Goal: Task Accomplishment & Management: Manage account settings

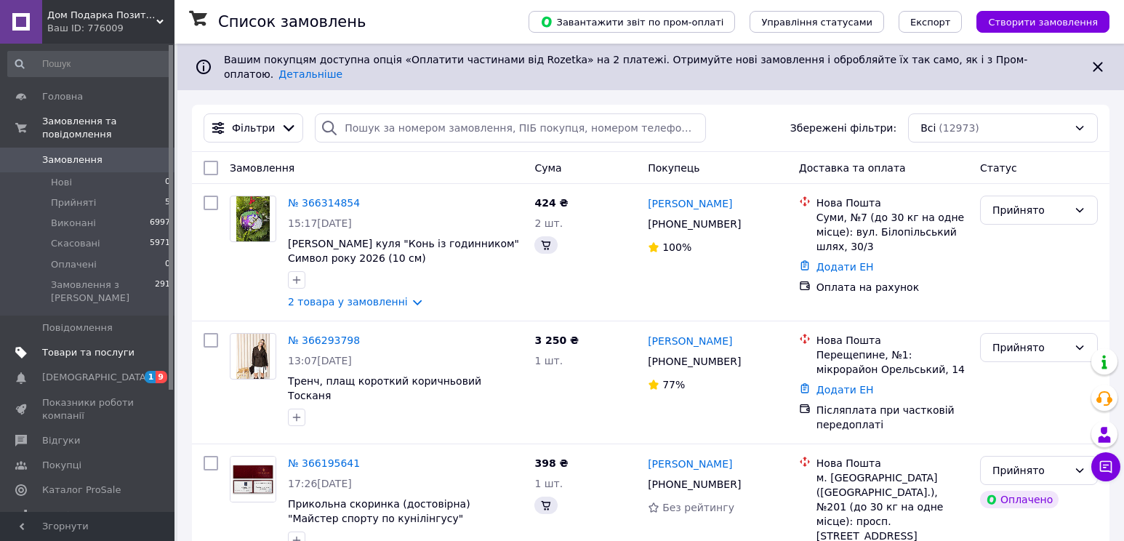
click at [102, 346] on span "Товари та послуги" at bounding box center [88, 352] width 92 height 13
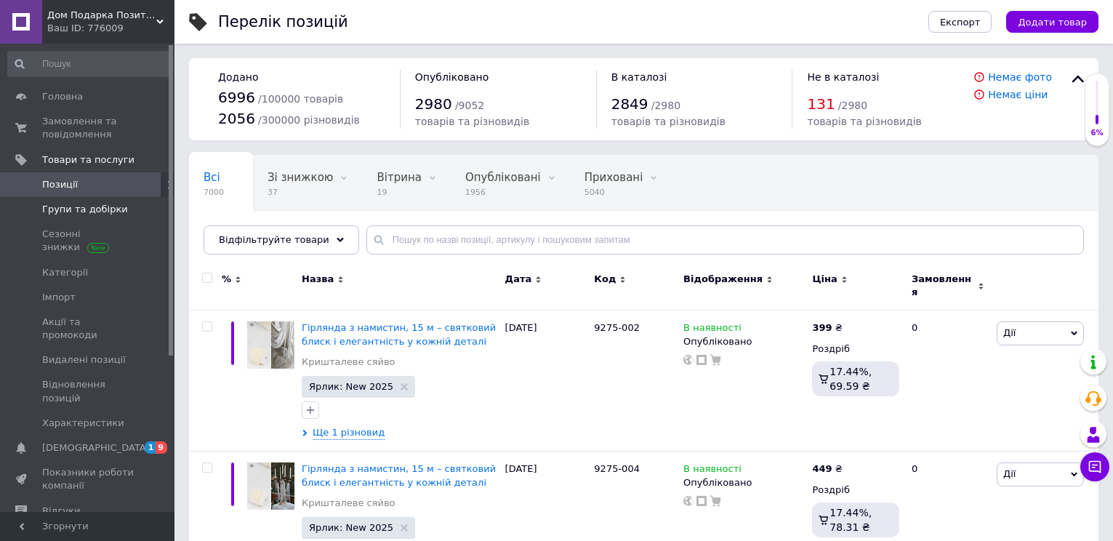
click at [111, 205] on span "Групи та добірки" at bounding box center [85, 209] width 86 height 13
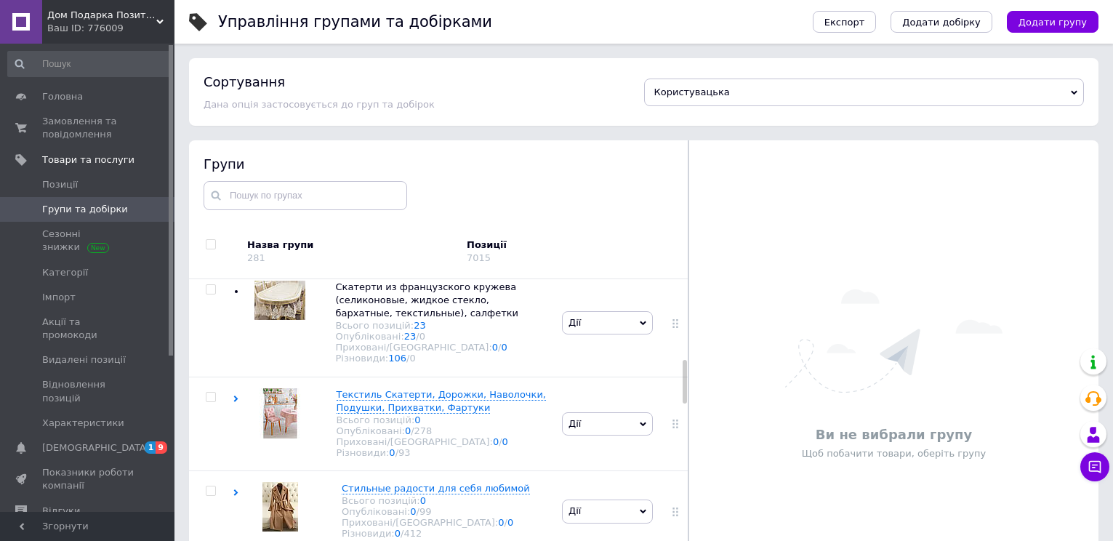
drag, startPoint x: 684, startPoint y: 300, endPoint x: 683, endPoint y: 380, distance: 79.3
click at [683, 380] on div at bounding box center [685, 382] width 4 height 44
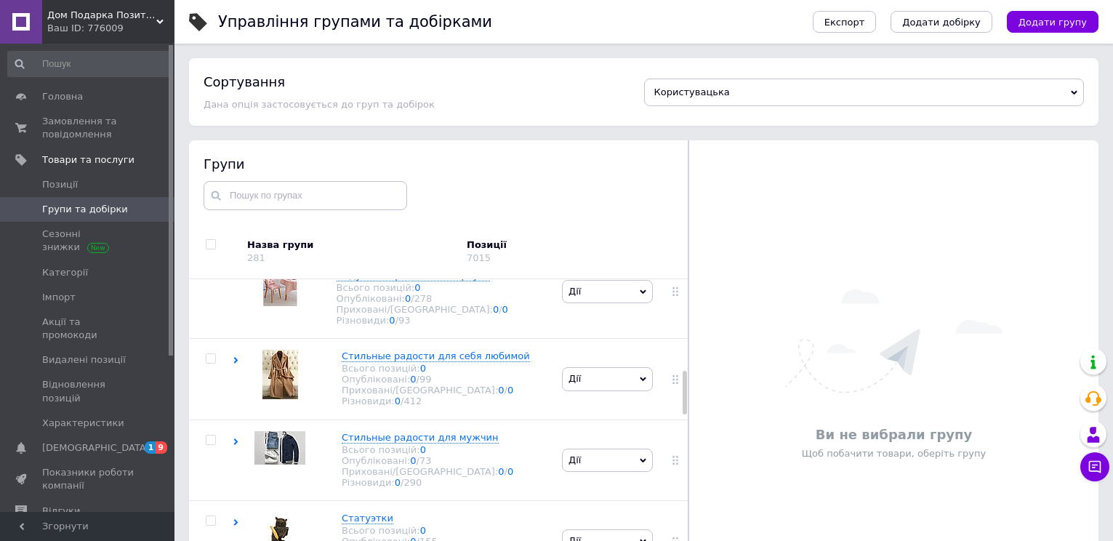
drag, startPoint x: 683, startPoint y: 383, endPoint x: 683, endPoint y: 399, distance: 15.3
click at [683, 399] on div at bounding box center [685, 393] width 4 height 44
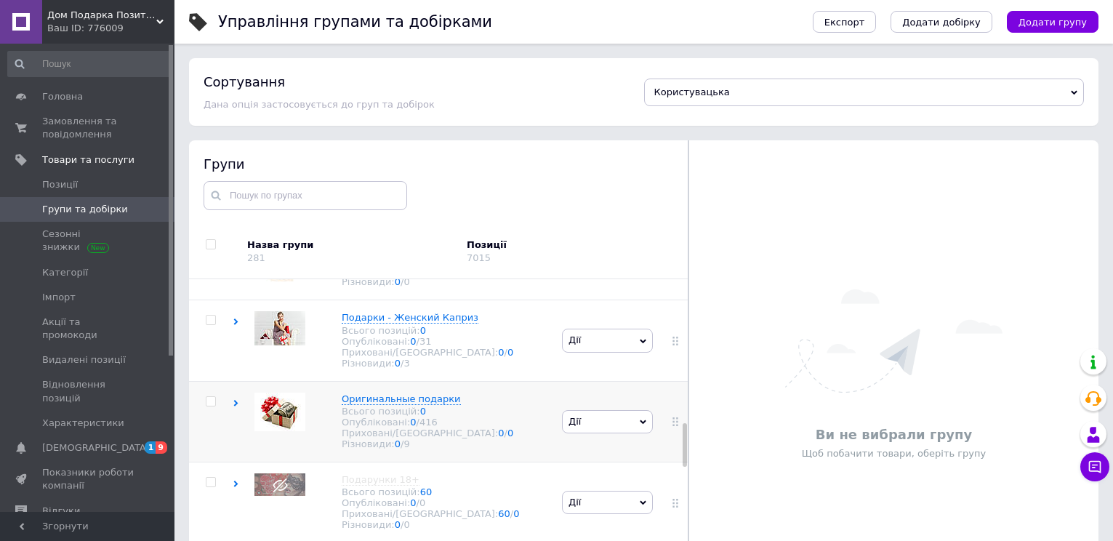
scroll to position [1087, 0]
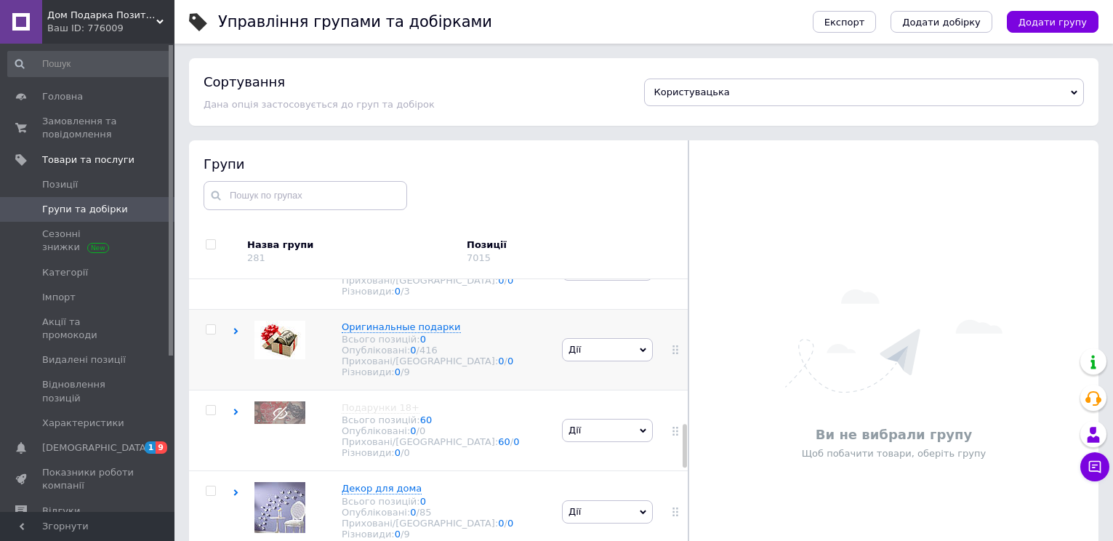
drag, startPoint x: 683, startPoint y: 404, endPoint x: 681, endPoint y: 448, distance: 43.7
click at [681, 448] on div "Коренева група Всього позицій: 11 Опубліковані: 5 / 5 Приховані/Видалені: 0 / 6…" at bounding box center [439, 443] width 500 height 329
click at [234, 335] on icon at bounding box center [236, 331] width 7 height 7
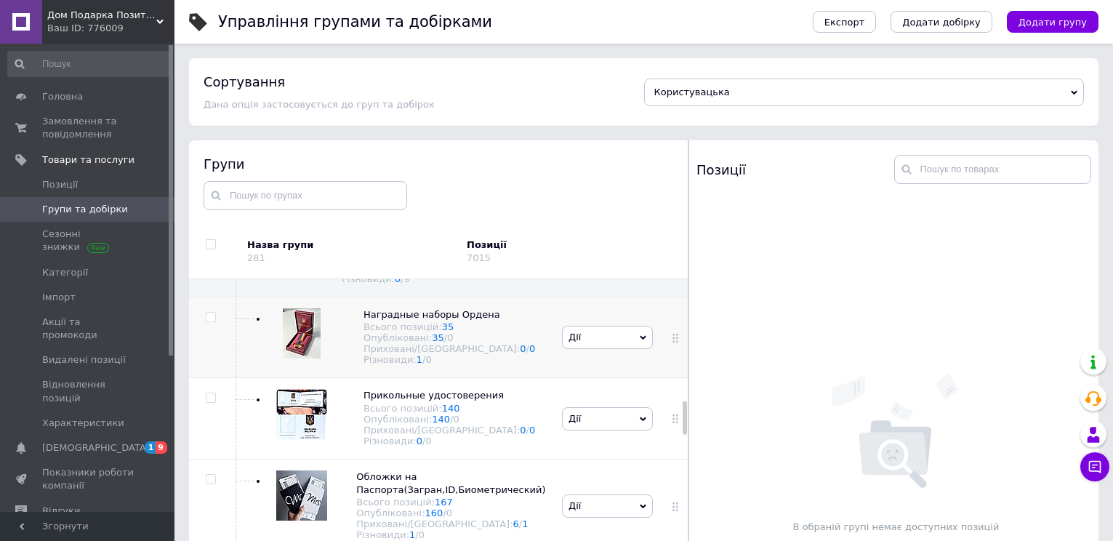
scroll to position [1195, 0]
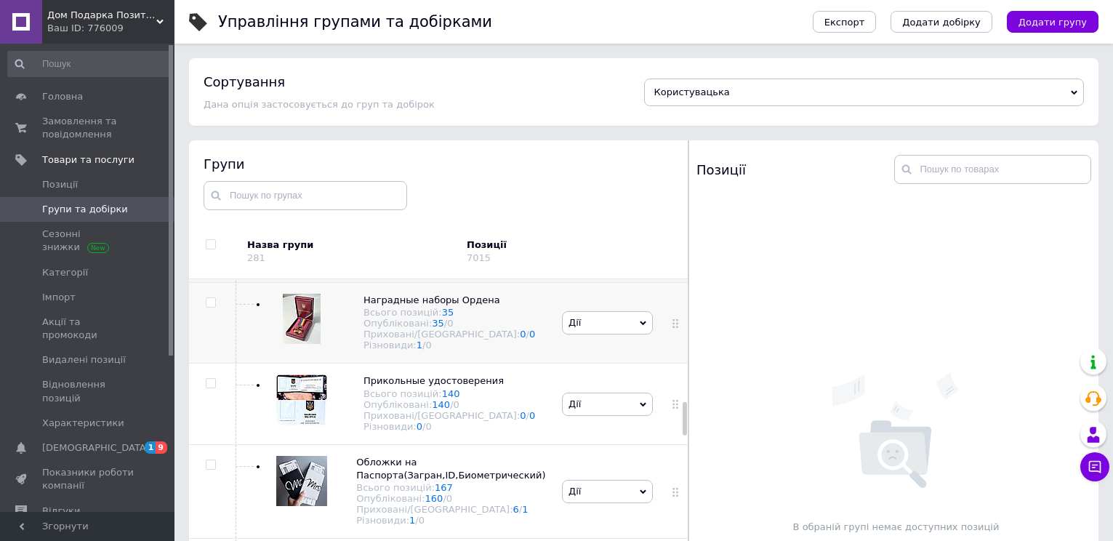
drag, startPoint x: 683, startPoint y: 411, endPoint x: 681, endPoint y: 422, distance: 11.0
click at [681, 422] on div "Коренева група Всього позицій: 11 Опубліковані: 5 / 5 Приховані/Видалені: 0 / 6…" at bounding box center [439, 443] width 500 height 329
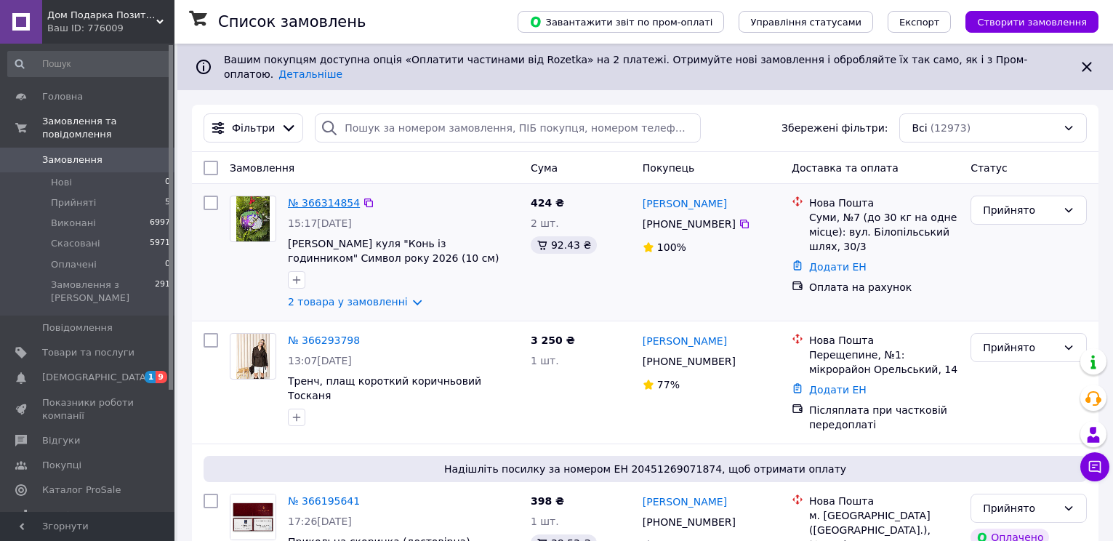
click at [307, 197] on link "№ 366314854" at bounding box center [324, 203] width 72 height 12
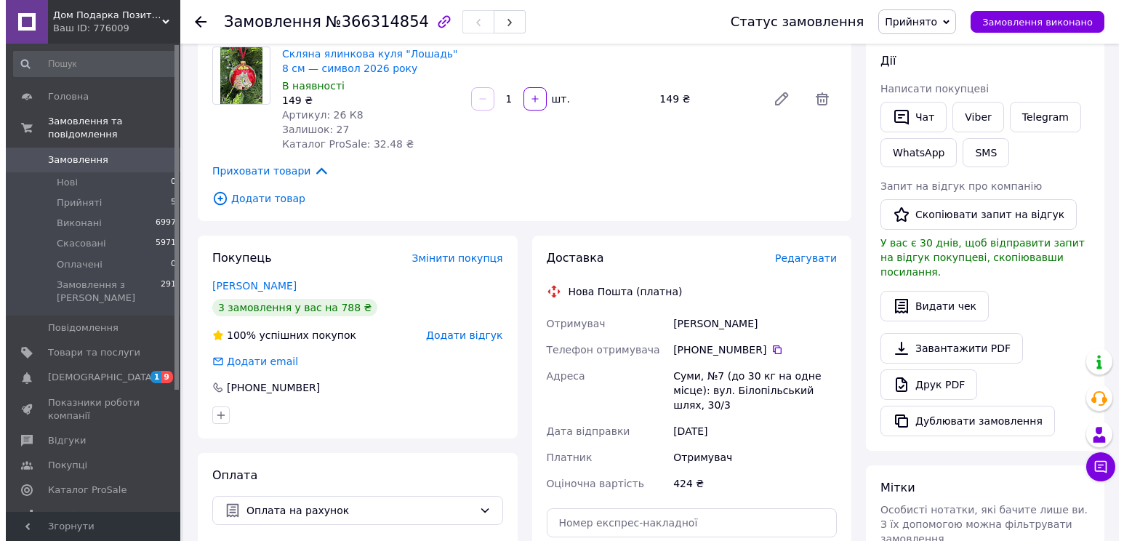
scroll to position [258, 0]
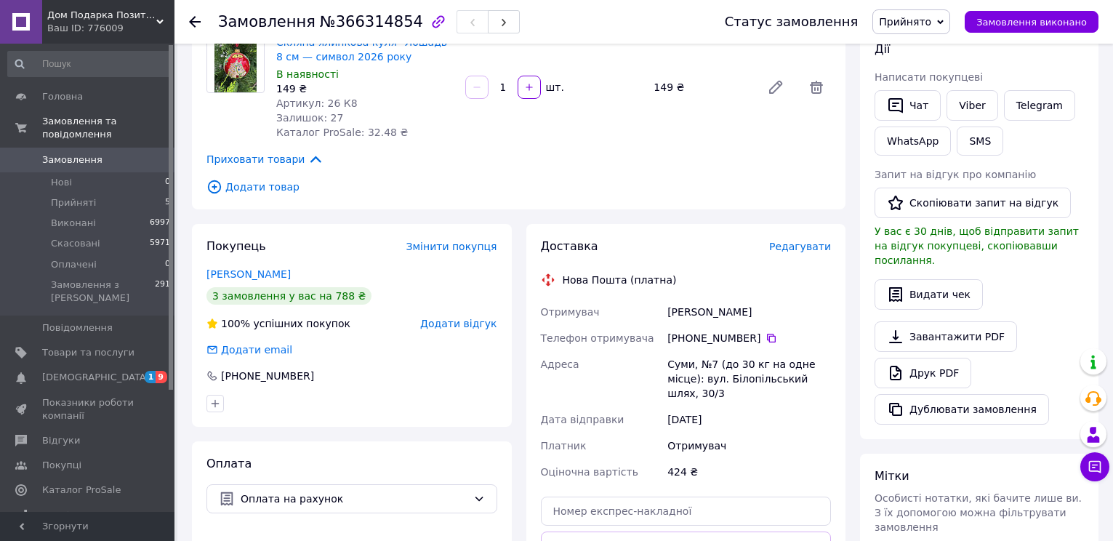
click at [807, 249] on span "Редагувати" at bounding box center [800, 247] width 62 height 12
click at [797, 242] on span "Редагувати" at bounding box center [800, 247] width 62 height 12
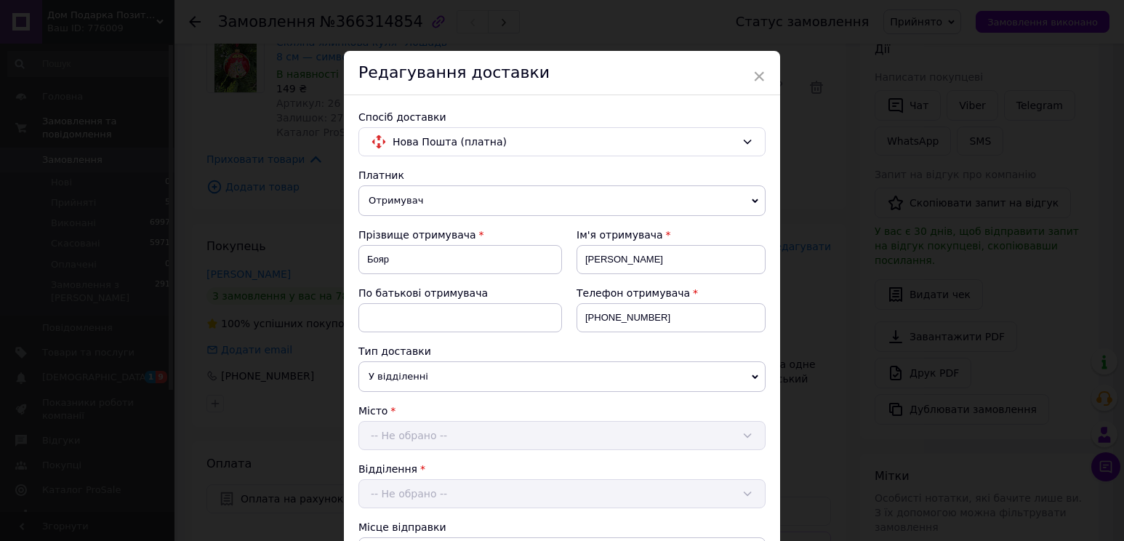
click at [797, 242] on div "× Редагування доставки Спосіб доставки Нова Пошта (платна) Платник Отримувач Ві…" at bounding box center [562, 270] width 1124 height 541
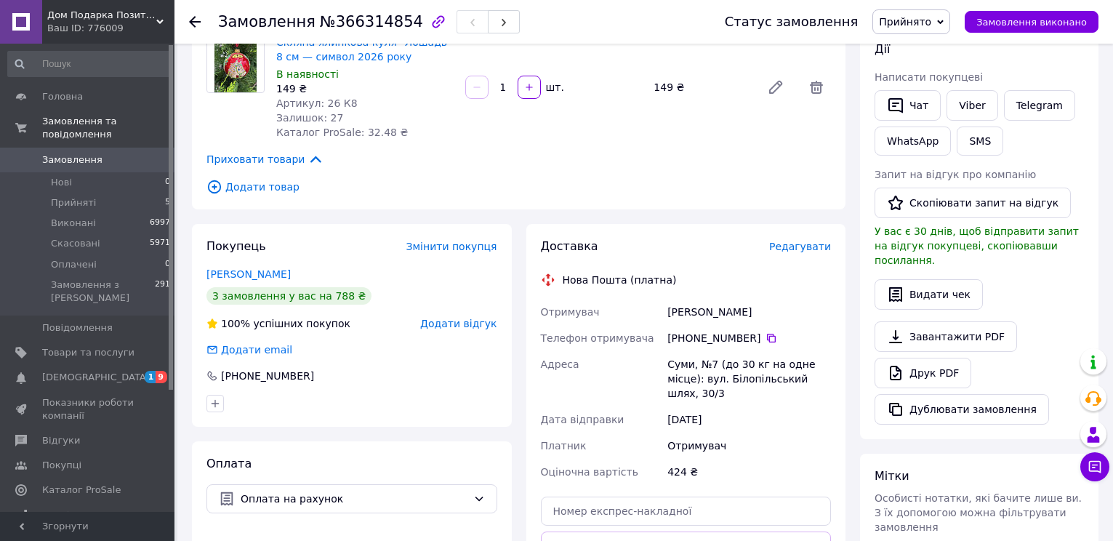
click at [798, 247] on span "Редагувати" at bounding box center [800, 247] width 62 height 12
click at [828, 255] on div "Доставка Редагувати Нова Пошта (платна) Отримувач Бояр Віталій Телефон отримува…" at bounding box center [686, 432] width 291 height 387
click at [804, 236] on div "Доставка Редагувати Нова Пошта (платна) Отримувач Бояр Віталій Телефон отримува…" at bounding box center [687, 432] width 320 height 416
click at [791, 246] on span "Редагувати" at bounding box center [800, 247] width 62 height 12
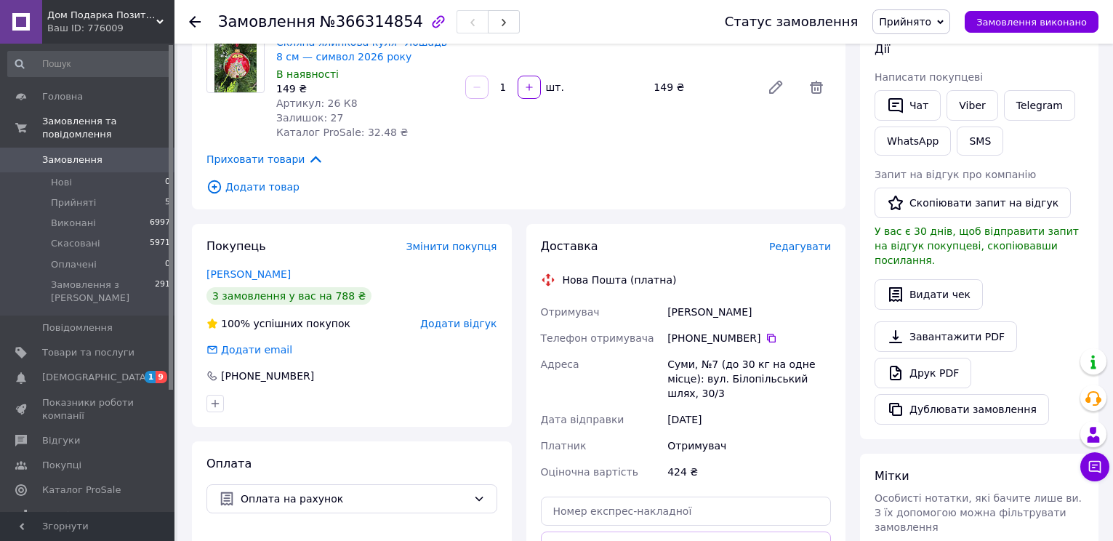
click at [801, 249] on span "Редагувати" at bounding box center [800, 247] width 62 height 12
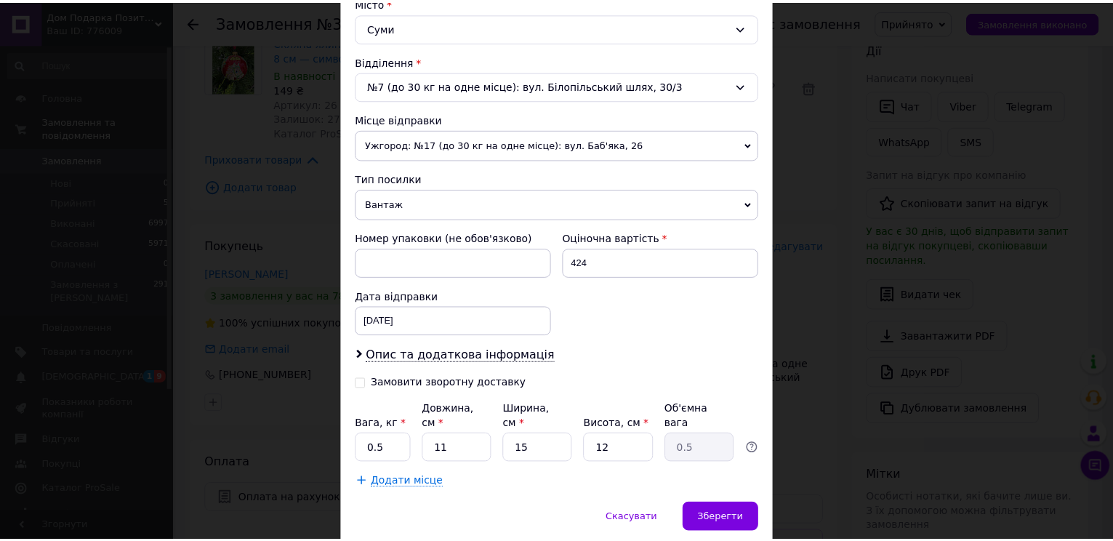
scroll to position [451, 0]
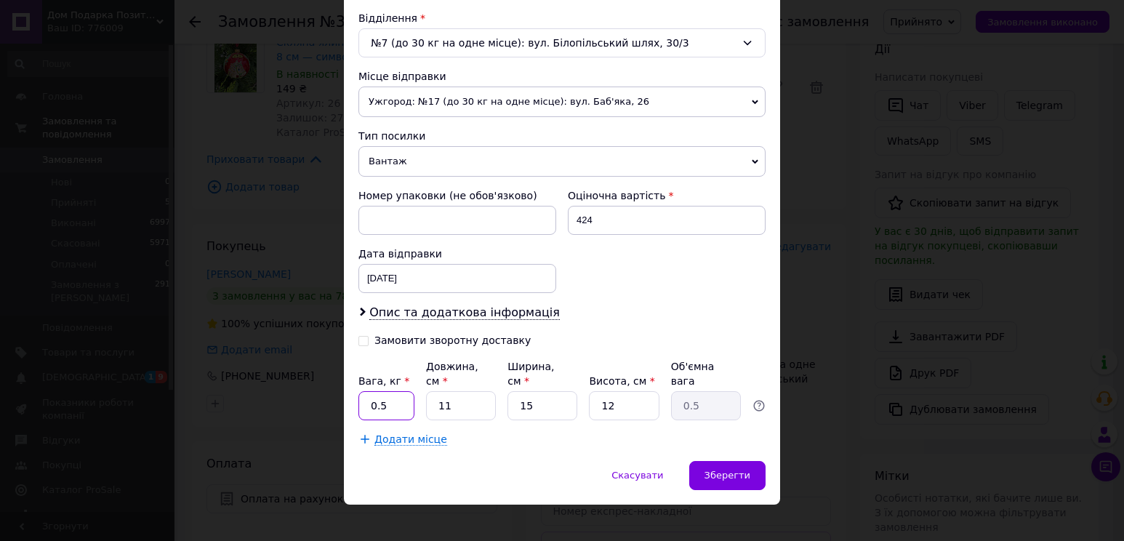
click at [382, 395] on input "0.5" at bounding box center [387, 405] width 56 height 29
type input "0.1"
click at [617, 395] on input "12" at bounding box center [624, 405] width 70 height 29
click at [727, 470] on span "Зберегти" at bounding box center [728, 475] width 46 height 11
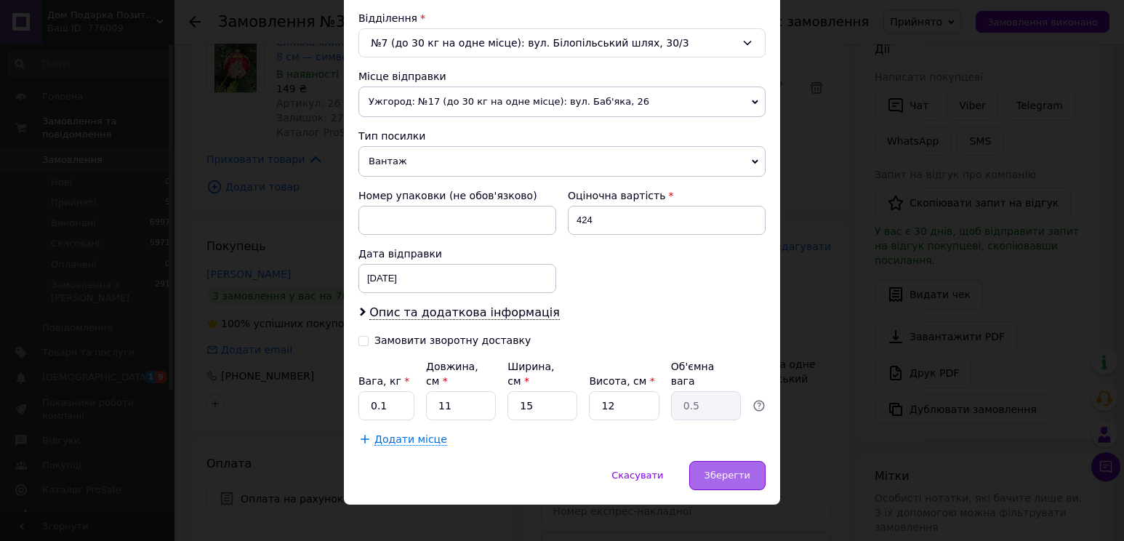
click at [727, 470] on span "Зберегти" at bounding box center [728, 475] width 46 height 11
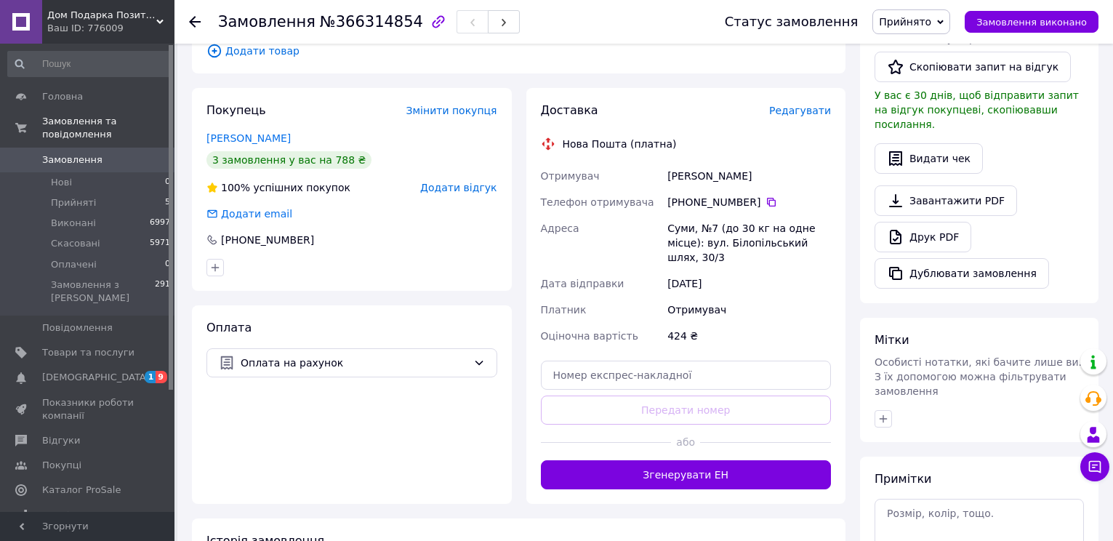
scroll to position [582, 0]
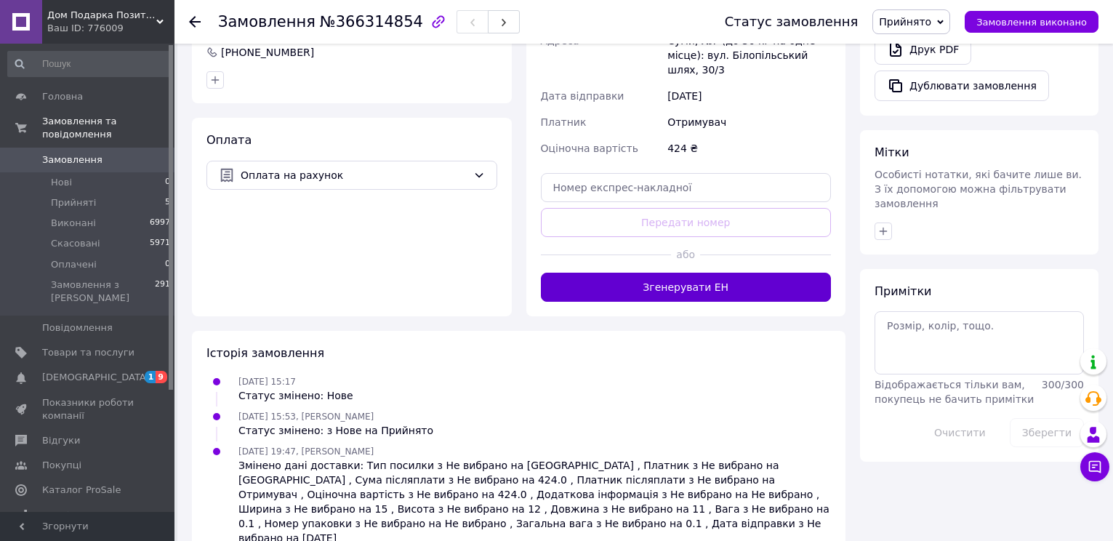
click at [722, 273] on button "Згенерувати ЕН" at bounding box center [686, 287] width 291 height 29
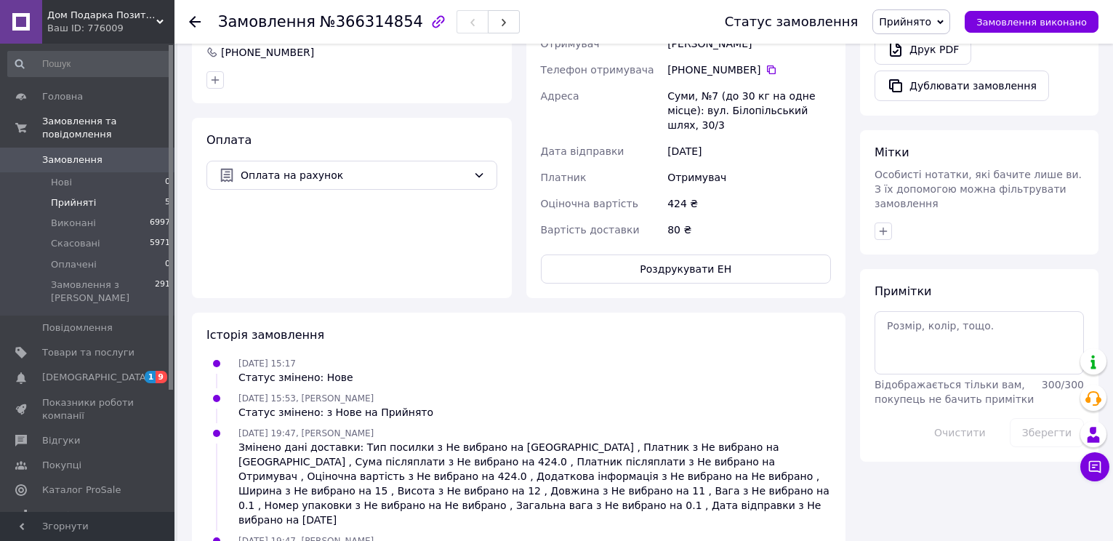
click at [84, 196] on span "Прийняті" at bounding box center [73, 202] width 45 height 13
